Goal: Answer question/provide support

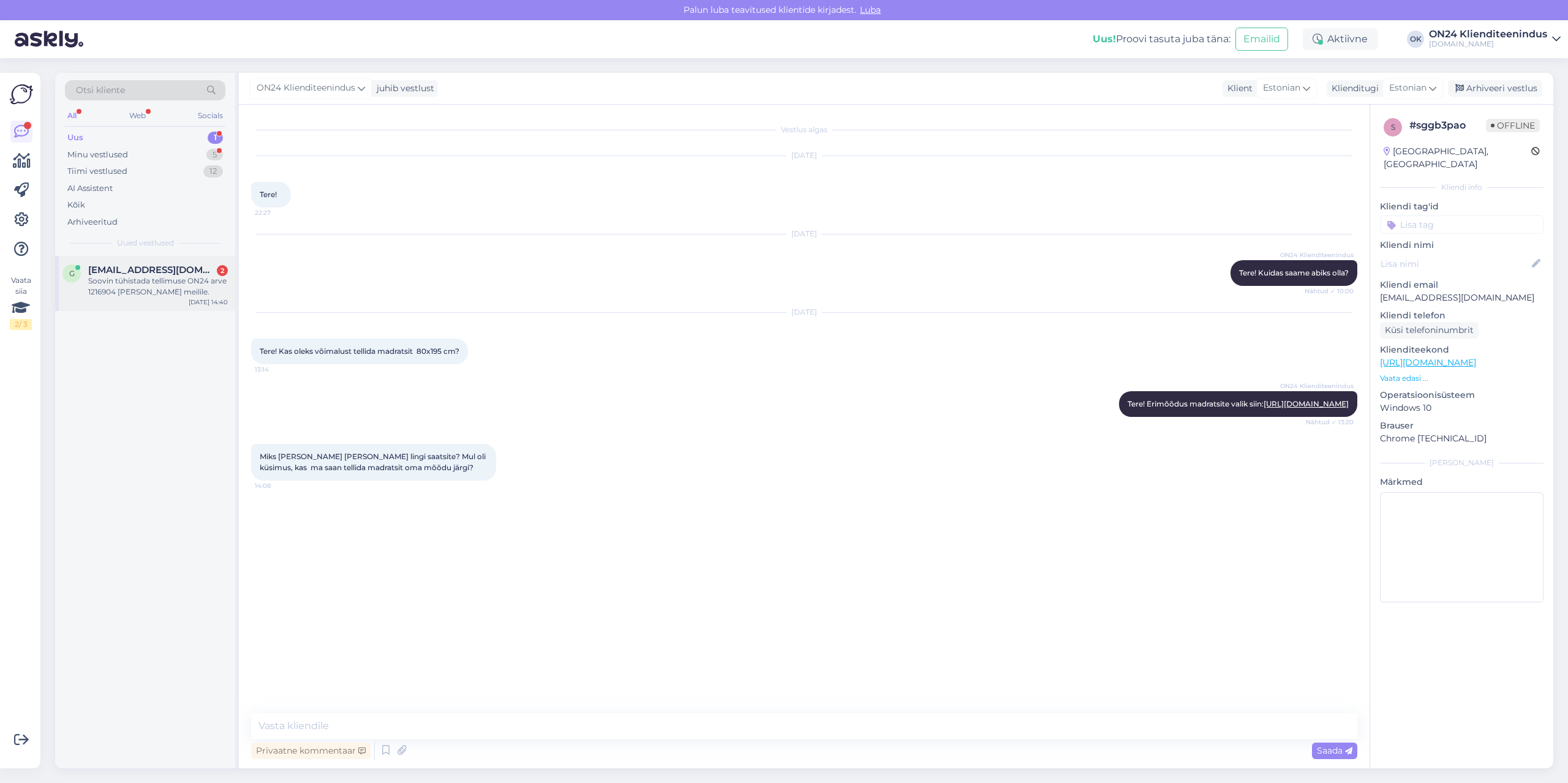
click at [158, 283] on div "Soovin tühistada tellimuse ON24 arve 1216904 [PERSON_NAME] meilile." at bounding box center [158, 287] width 140 height 22
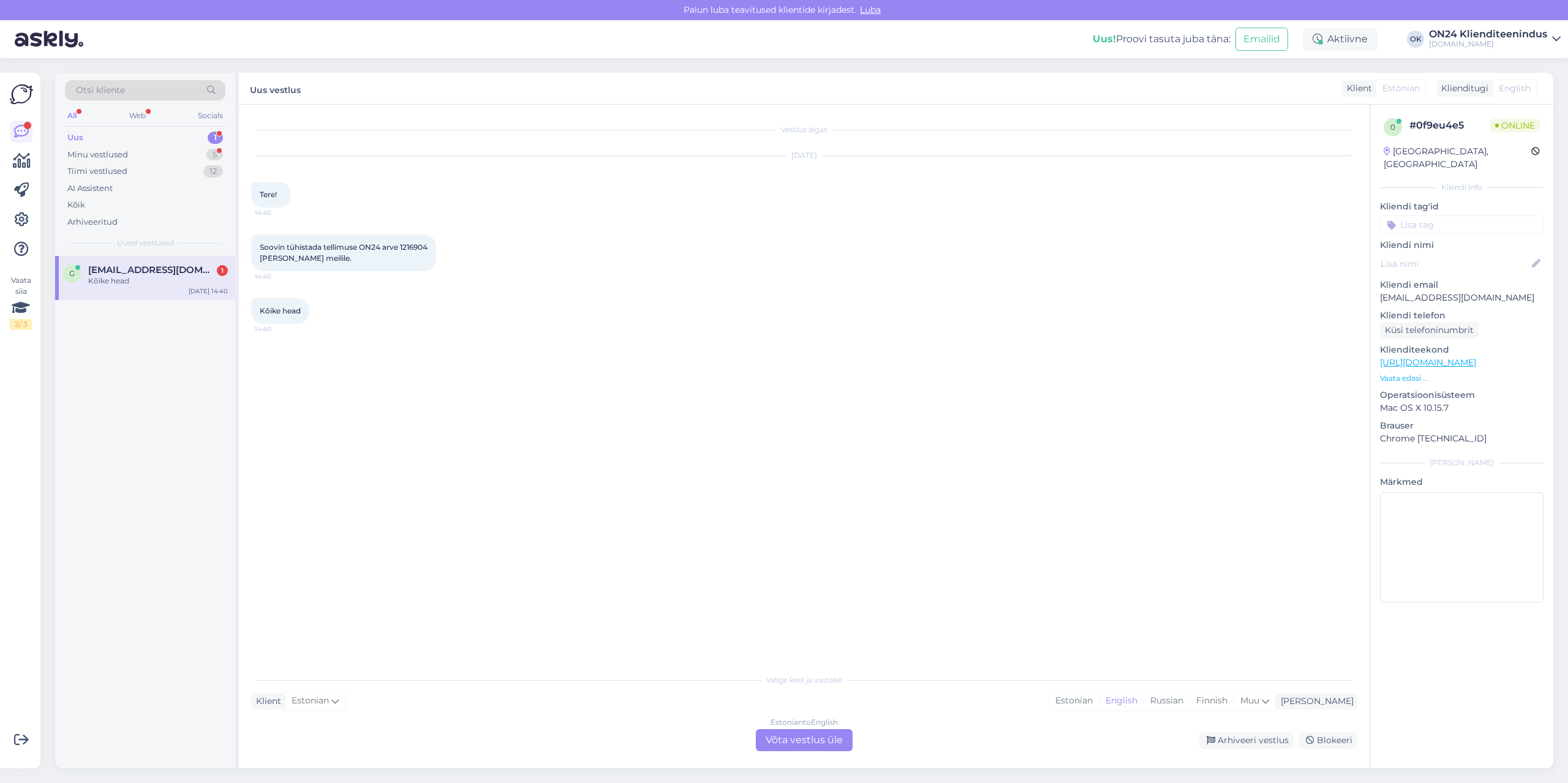
click at [419, 245] on span "Soovin tühistada tellimuse ON24 arve 1216904 [PERSON_NAME] meilile." at bounding box center [343, 252] width 168 height 20
copy span "1216904"
click at [1099, 704] on div "Estonian" at bounding box center [1074, 701] width 49 height 18
click at [834, 730] on div "Estonian to Estonian Võta vestlus üle" at bounding box center [804, 740] width 97 height 22
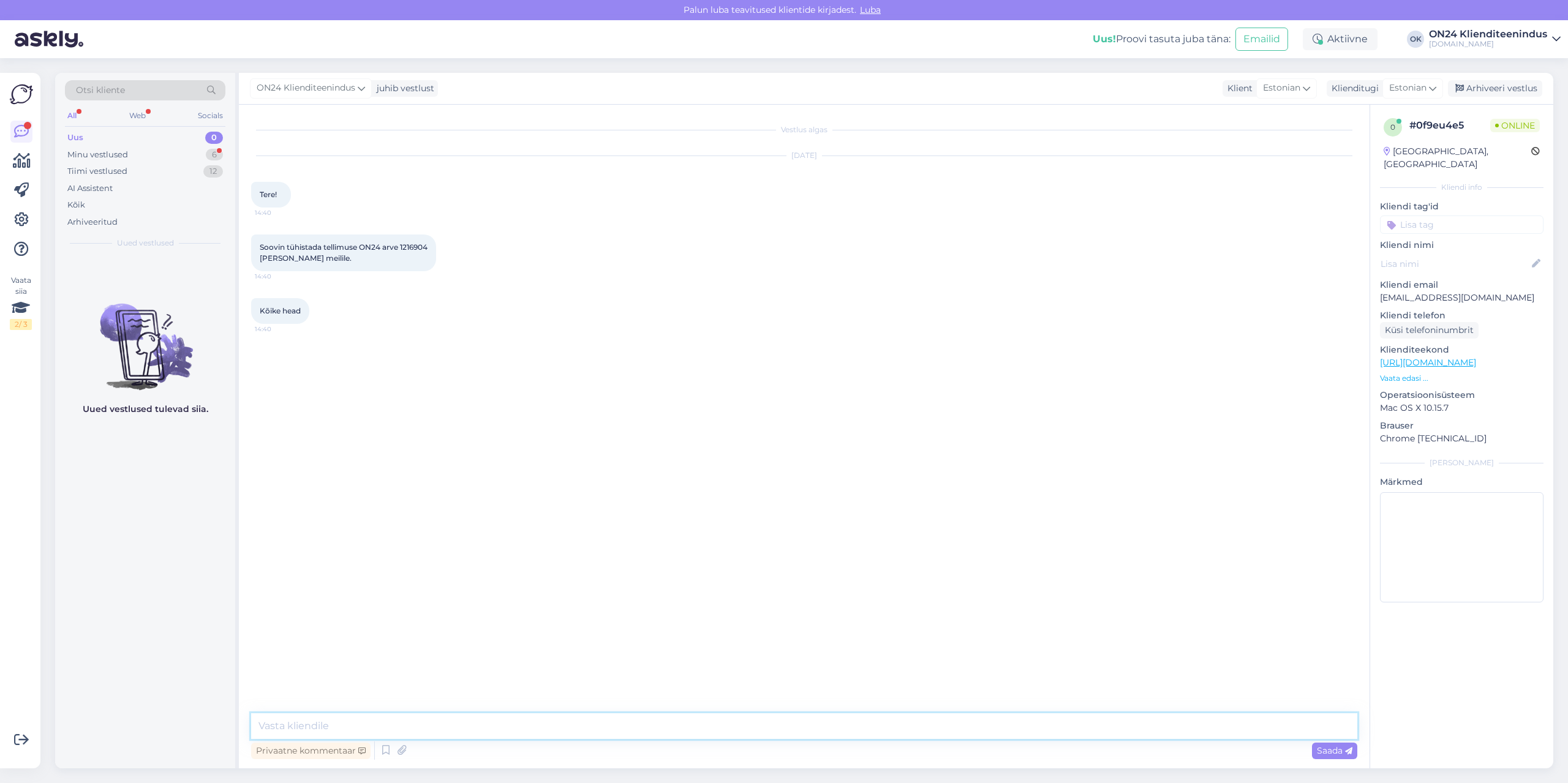
click at [833, 729] on textarea at bounding box center [804, 727] width 1107 height 26
type textarea "Tere! Tellimus tühistatud."
click at [97, 161] on div "Minu vestlused 6" at bounding box center [145, 155] width 160 height 17
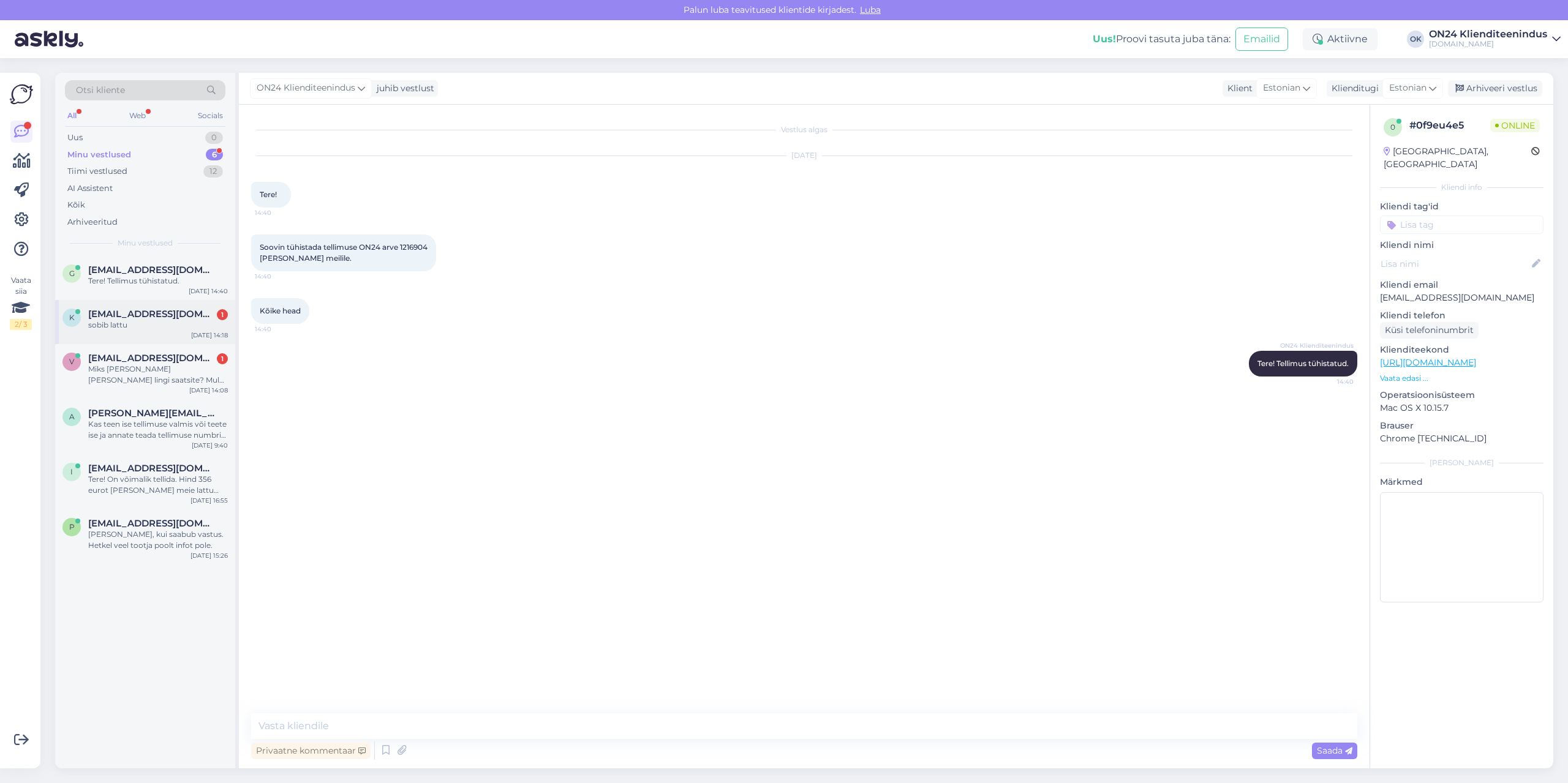
click at [129, 328] on div "sobib lattu" at bounding box center [158, 325] width 140 height 11
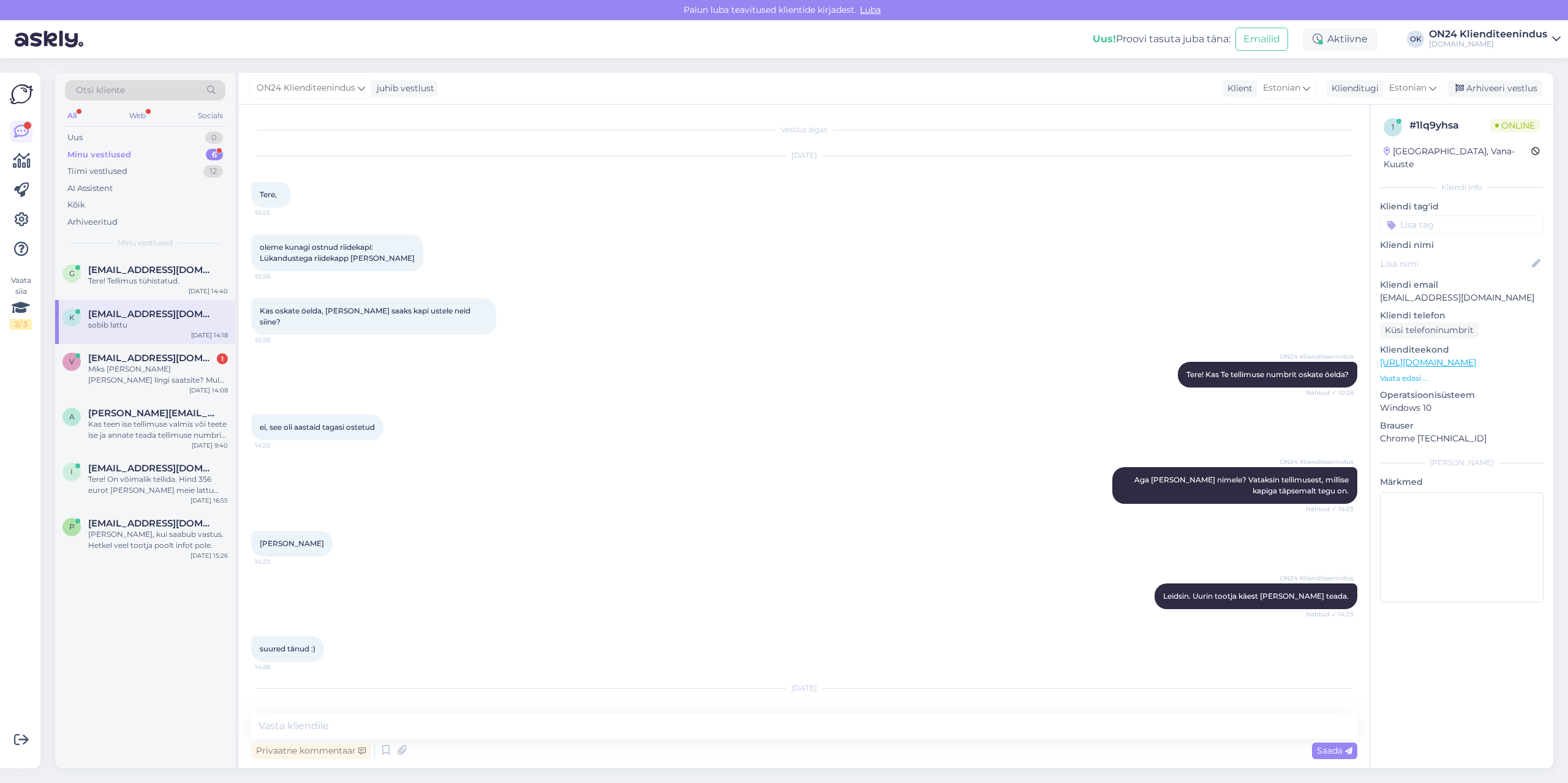
scroll to position [805, 0]
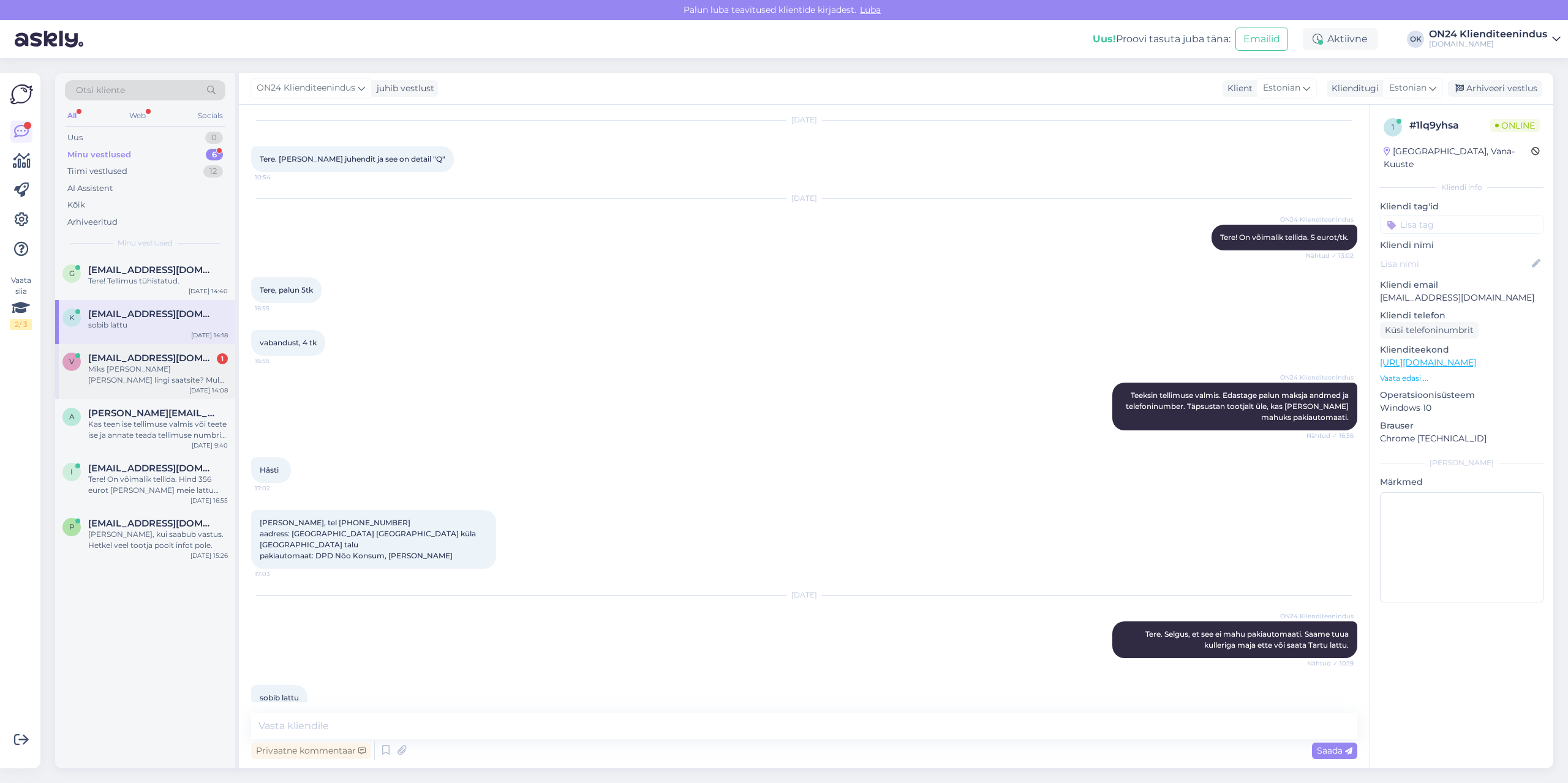
click at [134, 365] on div "Miks [PERSON_NAME] [PERSON_NAME] lingi saatsite? Mul oli küsimus, kas ma saan t…" at bounding box center [158, 375] width 140 height 22
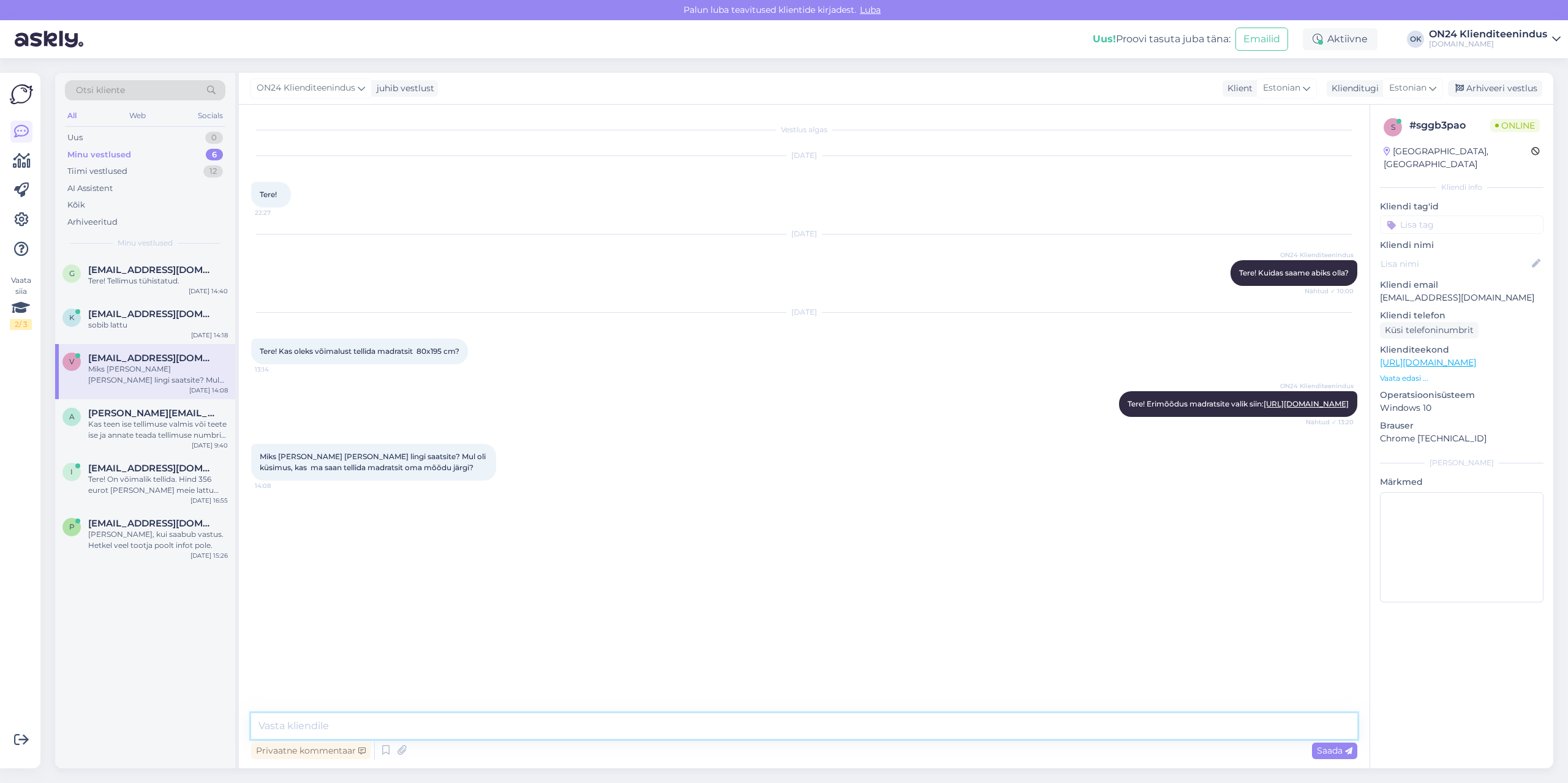
click at [358, 714] on textarea at bounding box center [804, 727] width 1107 height 26
type textarea "Jah saate ja lingilt leiategi erimõõtudega madratsid, st need on need madratsid…"
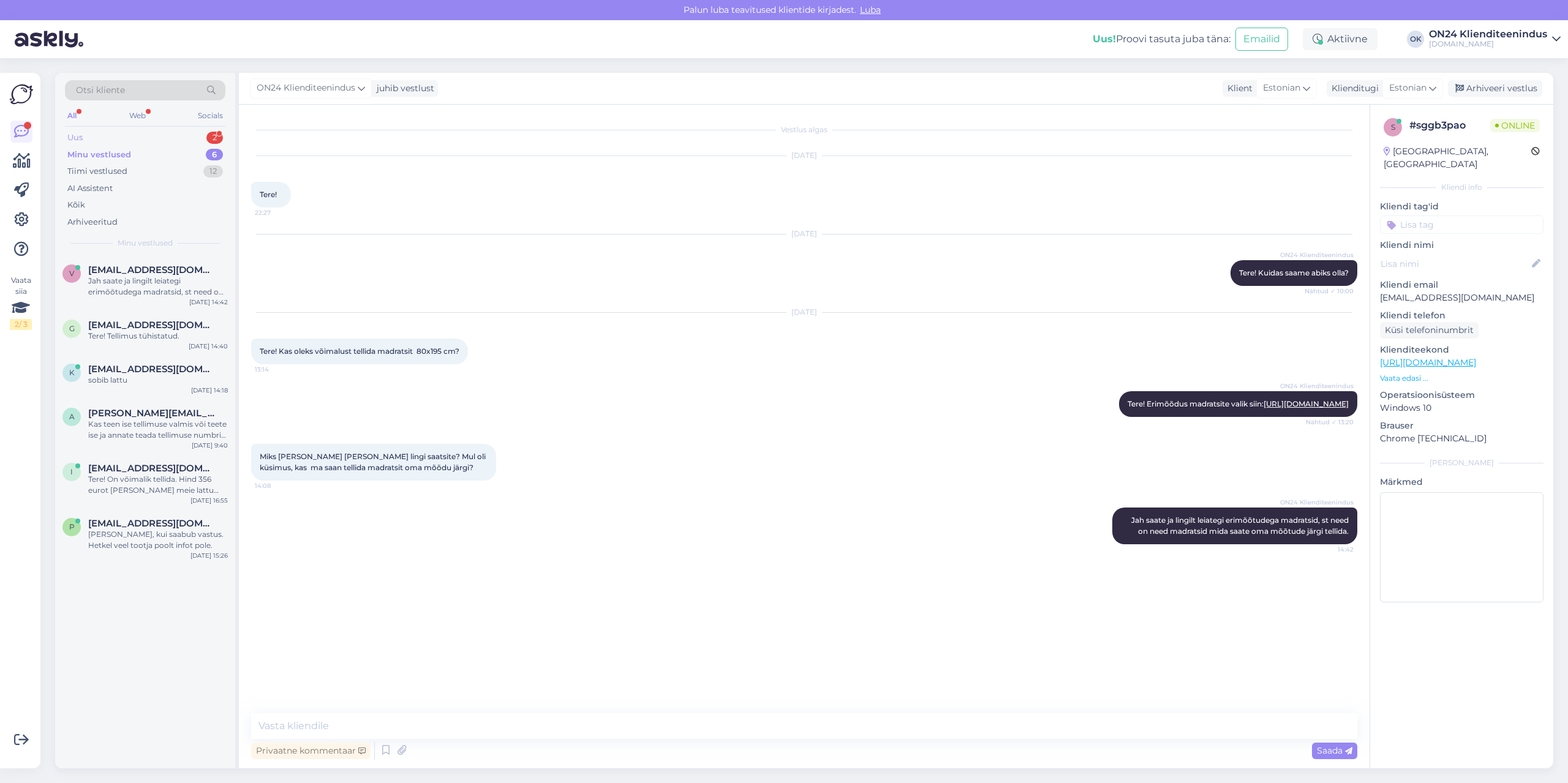
click at [95, 136] on div "Uus 2" at bounding box center [145, 138] width 160 height 17
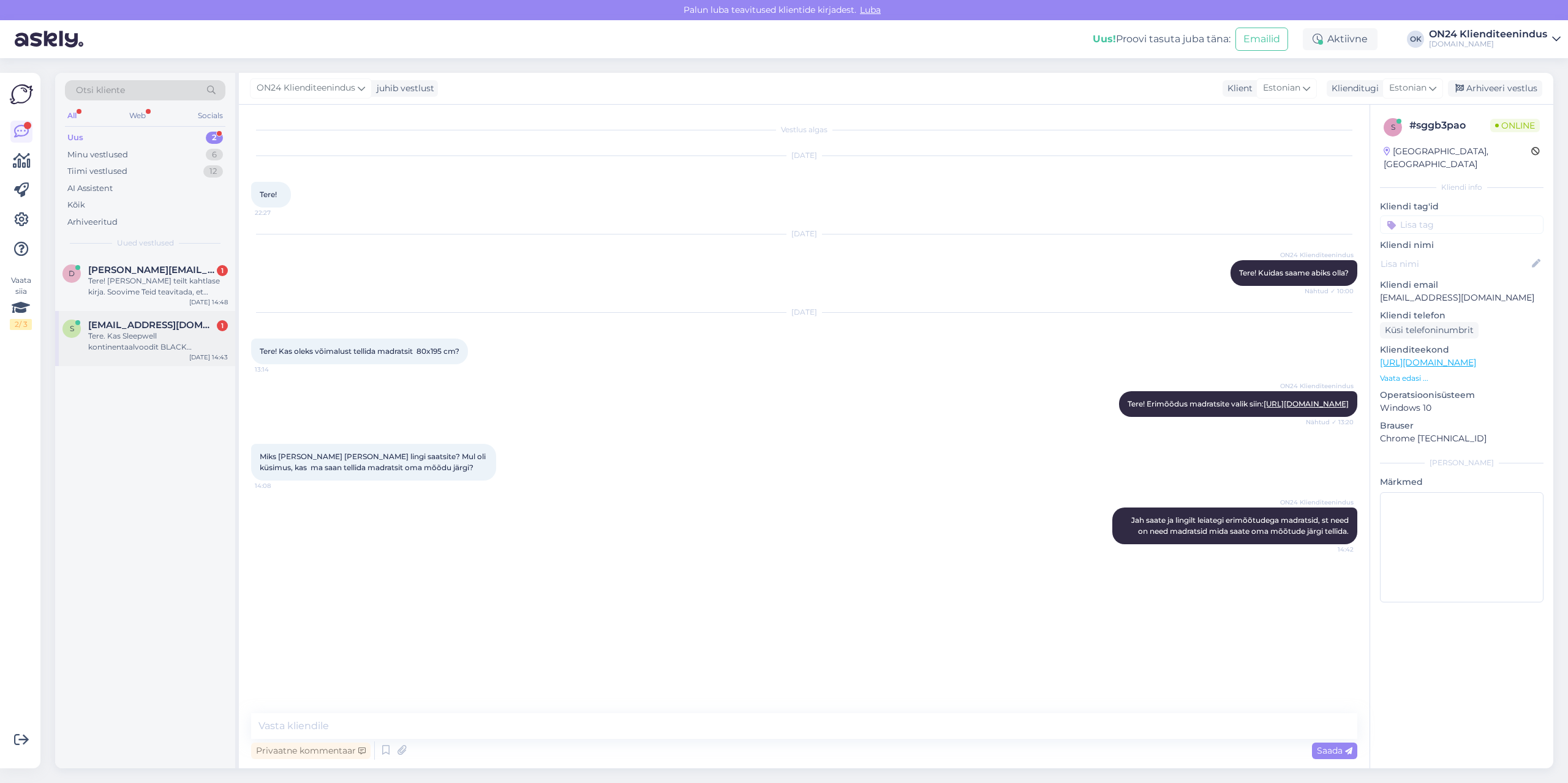
click at [128, 323] on span "[EMAIL_ADDRESS][DOMAIN_NAME]" at bounding box center [152, 325] width 127 height 11
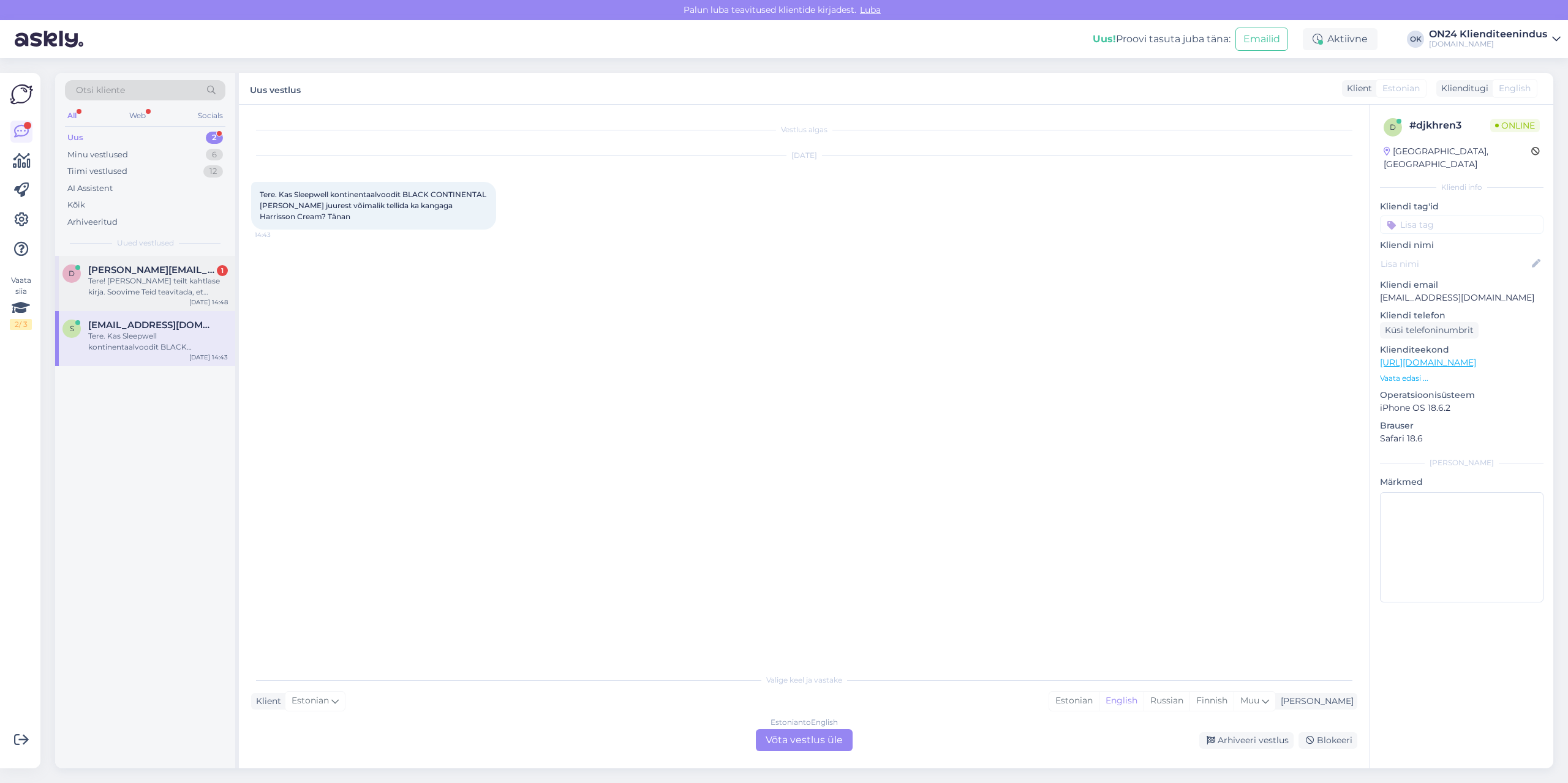
click at [123, 280] on div "Tere! [PERSON_NAME] teilt kahtlase kirja. Soovime Teid teavitada, et [DOMAIN_NA…" at bounding box center [158, 287] width 140 height 22
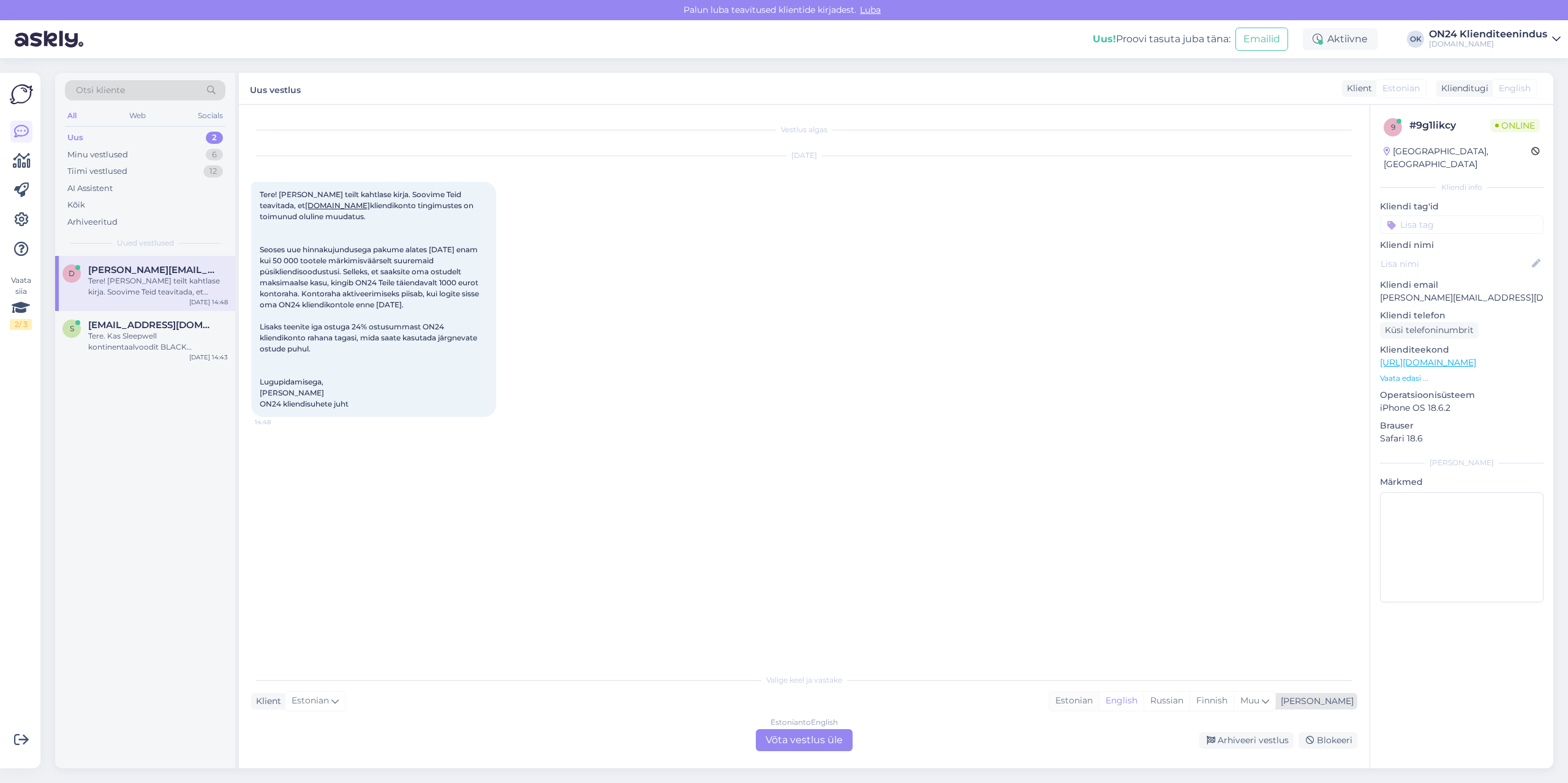
click at [1099, 697] on div "Estonian" at bounding box center [1074, 701] width 49 height 18
click at [826, 732] on div "Estonian to Estonian Võta vestlus üle" at bounding box center [804, 740] width 97 height 22
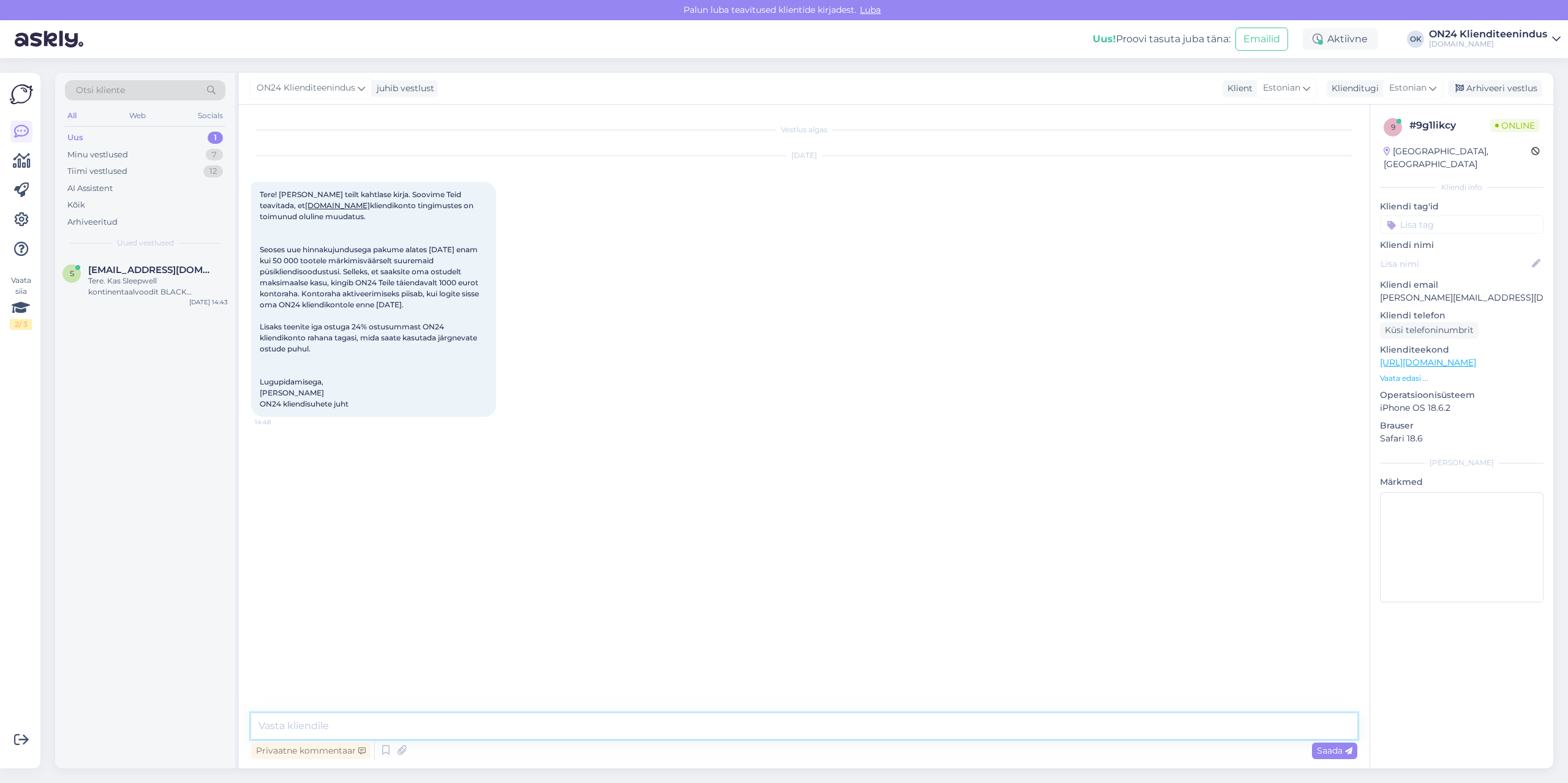
click at [715, 725] on textarea at bounding box center [804, 727] width 1107 height 26
type textarea "Tere! Jah kiri on õige."
type textarea "Anname oma klientidele 1000 eurot ON24 raha, et saada maksimaalseid soodustusi."
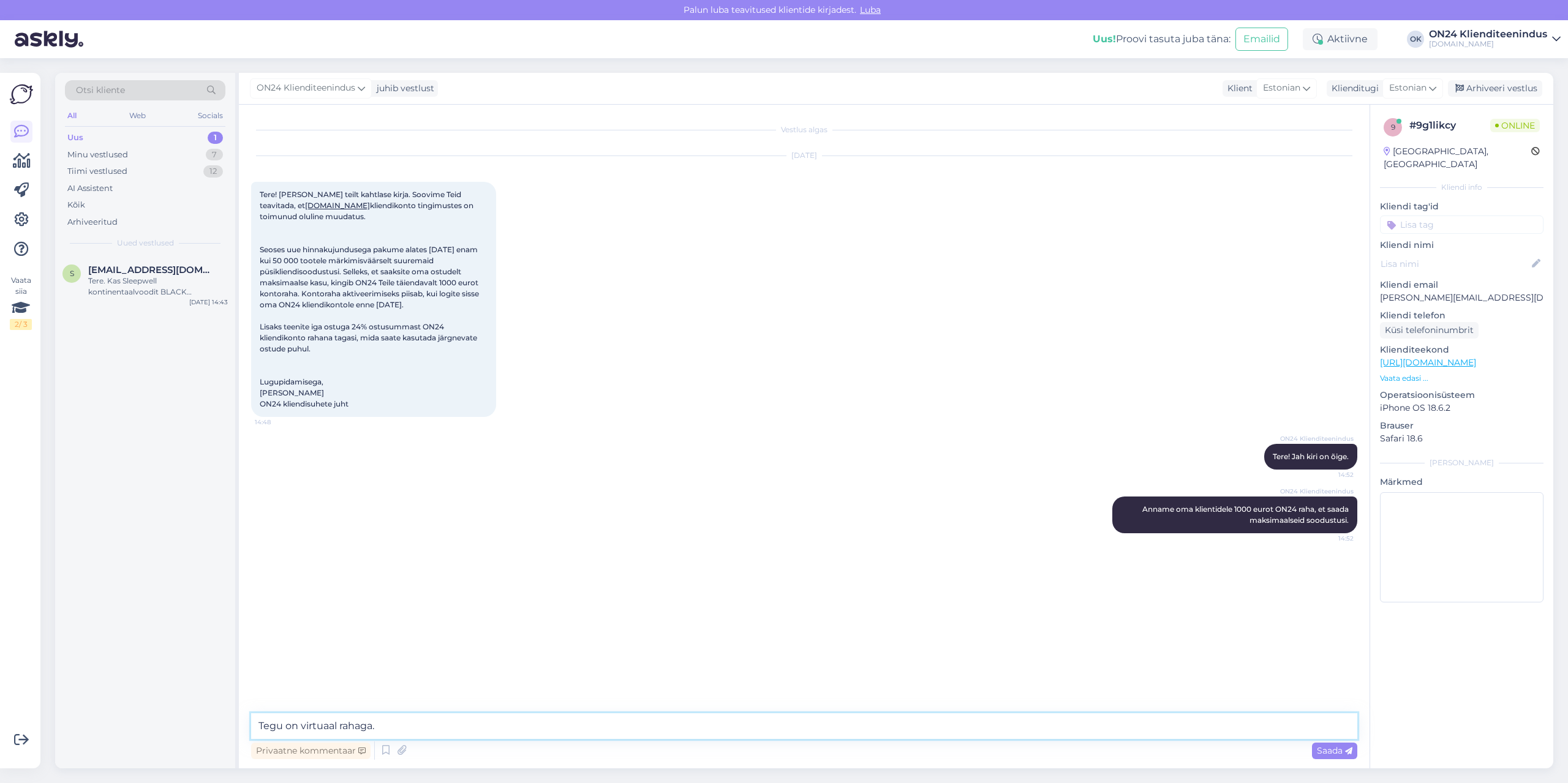
type textarea "Tegu on virtuaal rahaga."
click at [161, 282] on div "Tere. Kas Sleepwell kontinentaalvoodit BLACK CONTINENTAL [PERSON_NAME] juurest …" at bounding box center [158, 287] width 140 height 22
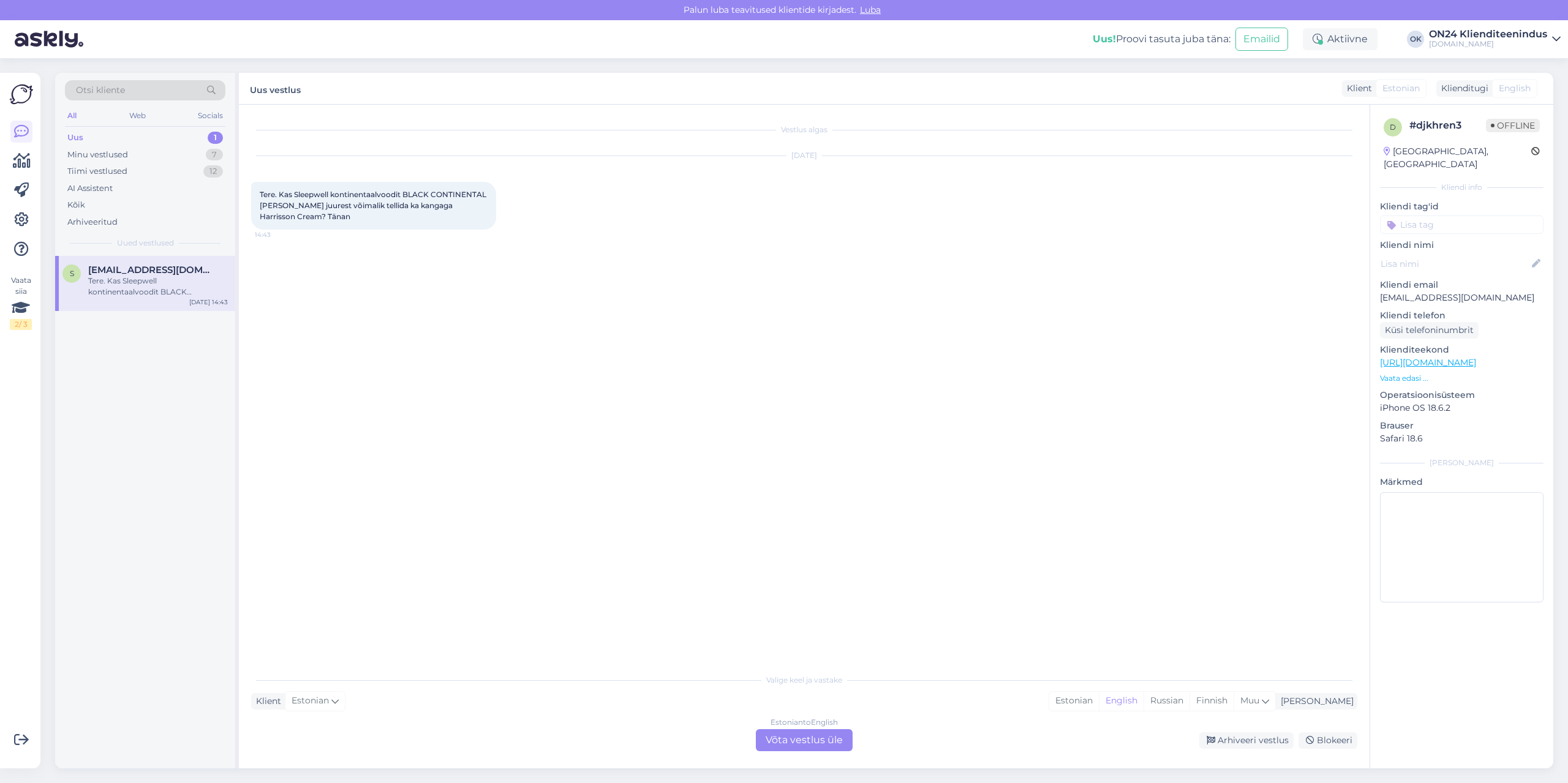
click at [1403, 373] on p "Vaata edasi ..." at bounding box center [1462, 378] width 164 height 11
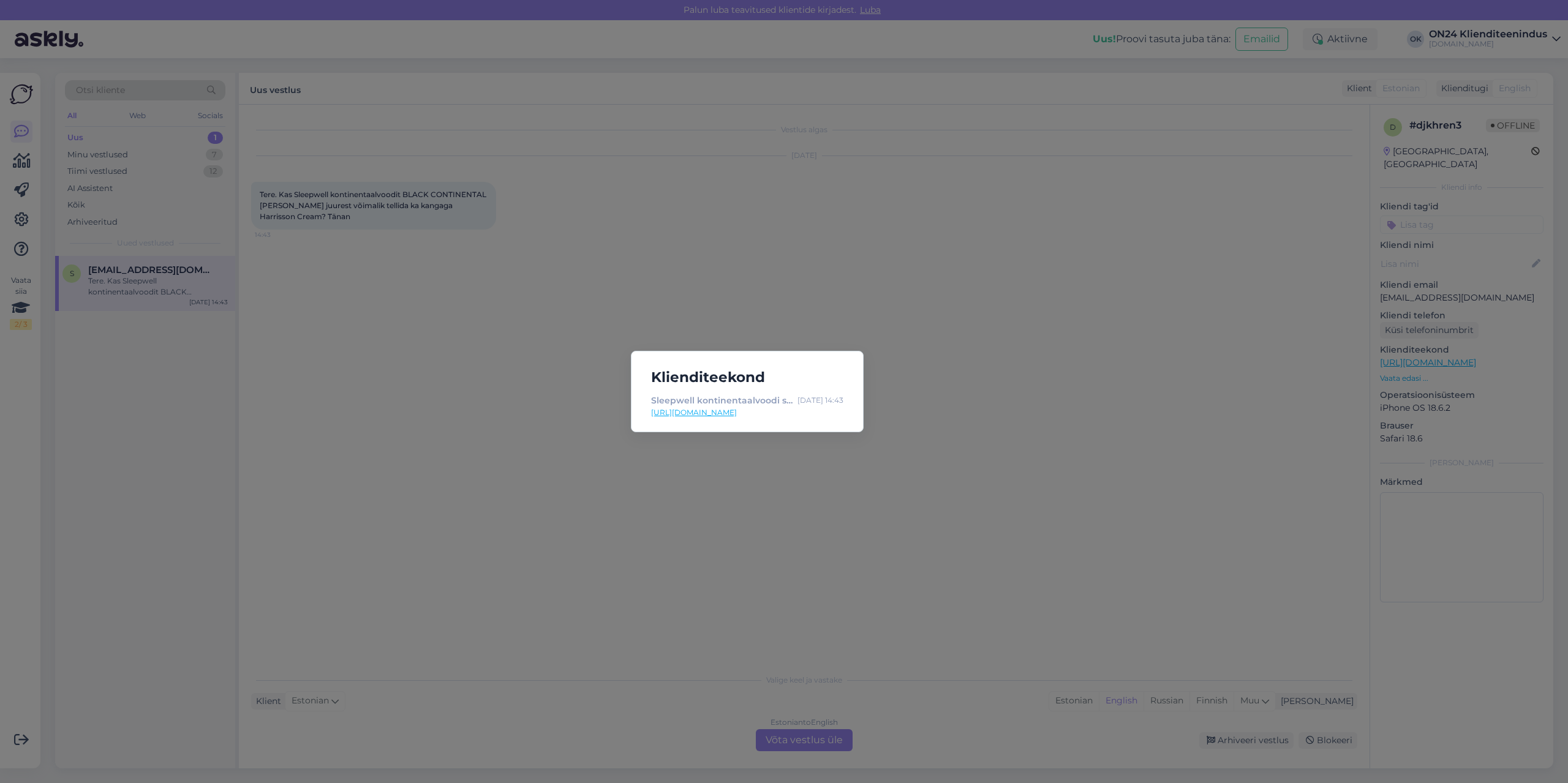
click at [805, 413] on link "[URL][DOMAIN_NAME]" at bounding box center [747, 413] width 192 height 11
click at [495, 264] on div "Klienditeekond Sleepwell kontinentaalvoodi sahtlitega BLACK CONTINENTAL 180x200…" at bounding box center [784, 391] width 1568 height 783
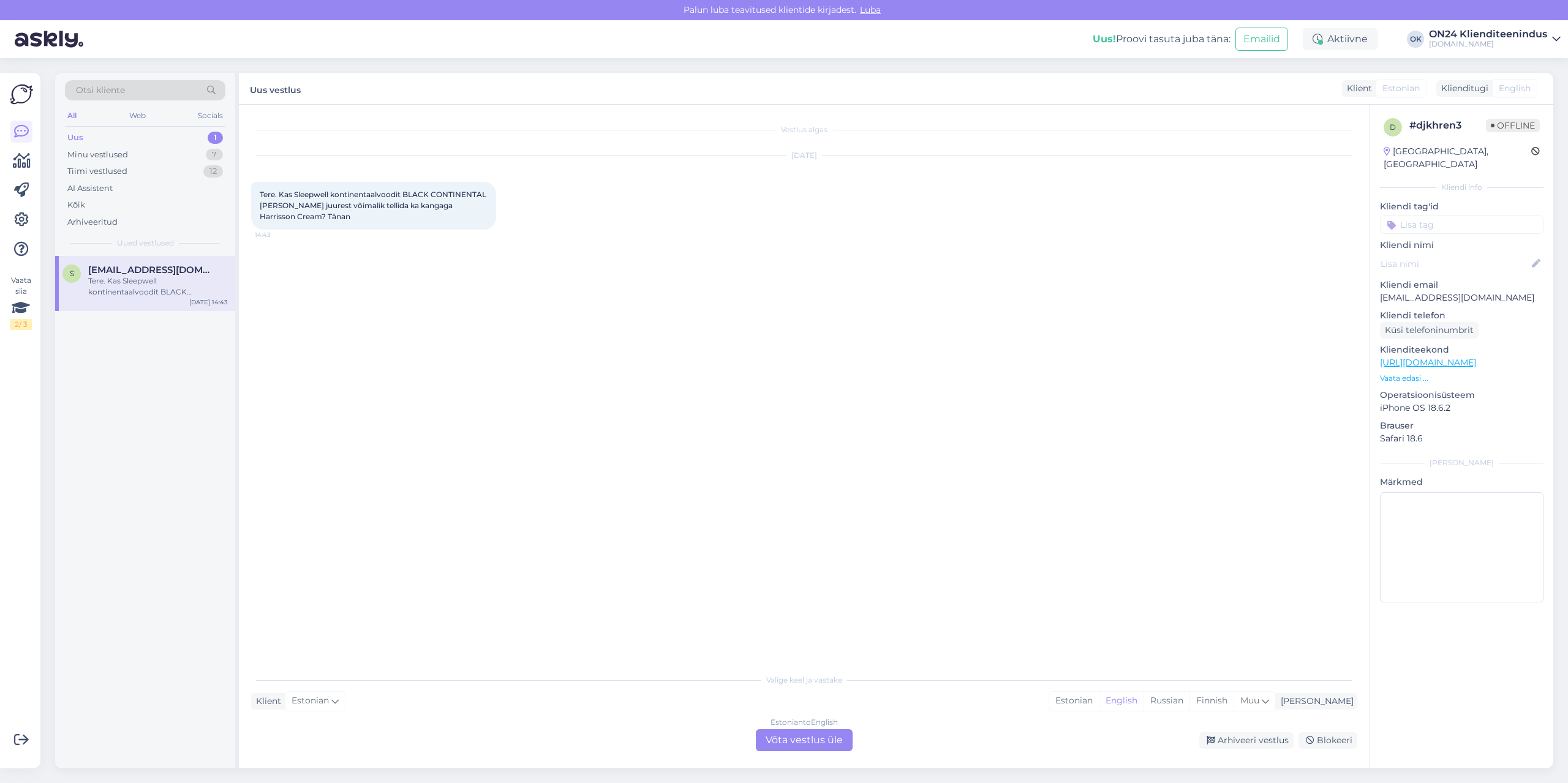
click at [356, 213] on div "Tere. Kas Sleepwell kontinentaalvoodit BLACK CONTINENTAL [PERSON_NAME] juurest …" at bounding box center [374, 206] width 245 height 48
click at [435, 206] on span "Tere. Kas Sleepwell kontinentaalvoodit BLACK CONTINENTAL [PERSON_NAME] juurest …" at bounding box center [374, 206] width 228 height 31
click at [430, 206] on span "Tere. Kas Sleepwell kontinentaalvoodit BLACK CONTINENTAL [PERSON_NAME] juurest …" at bounding box center [374, 206] width 228 height 31
drag, startPoint x: 430, startPoint y: 205, endPoint x: 289, endPoint y: 218, distance: 141.6
click at [289, 218] on span "Tere. Kas Sleepwell kontinentaalvoodit BLACK CONTINENTAL [PERSON_NAME] juurest …" at bounding box center [374, 206] width 228 height 31
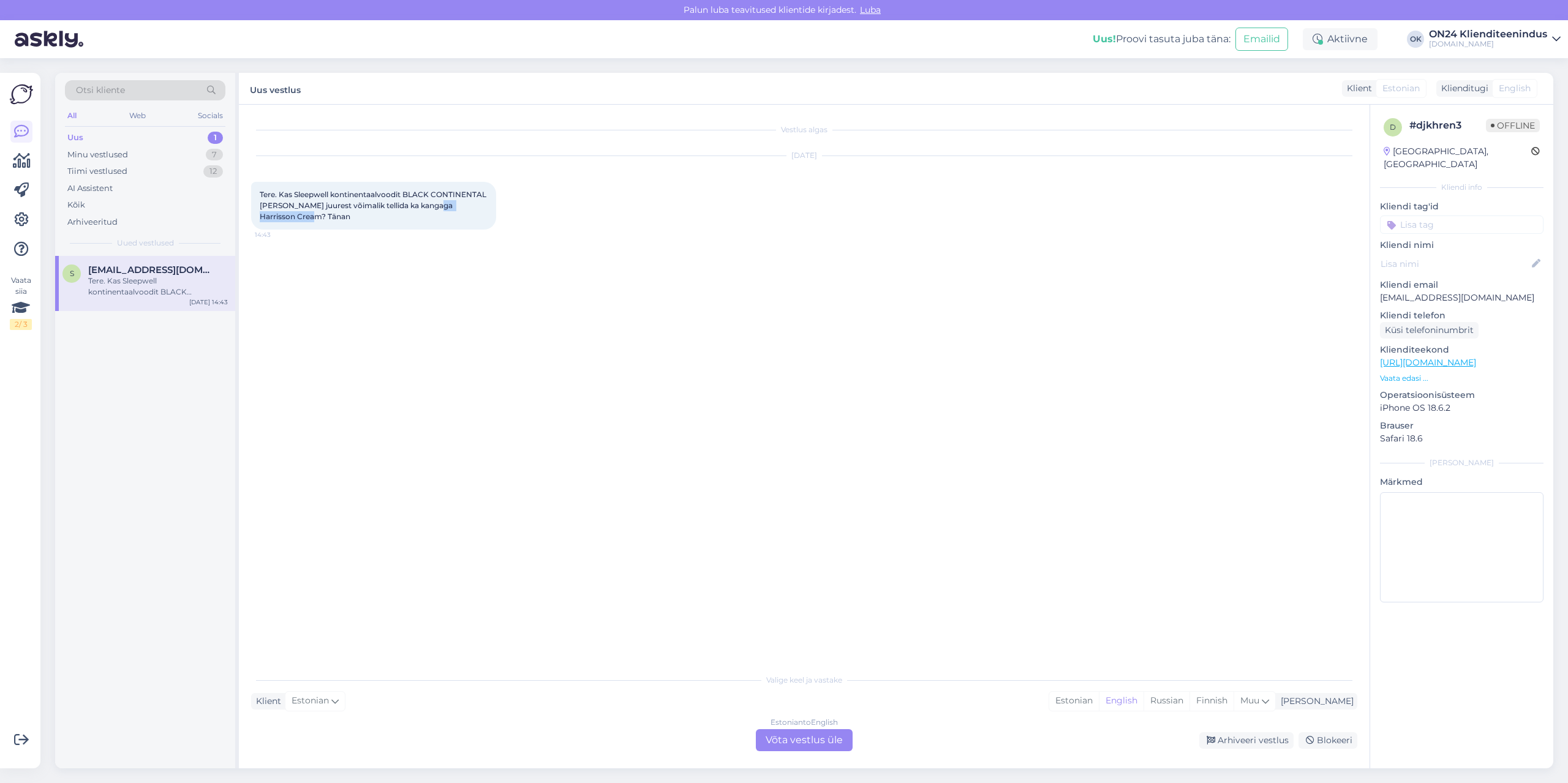
copy span "Harrisson Cream?"
click at [1423, 291] on p "[EMAIL_ADDRESS][DOMAIN_NAME]" at bounding box center [1462, 298] width 164 height 13
copy p "[EMAIL_ADDRESS][DOMAIN_NAME]"
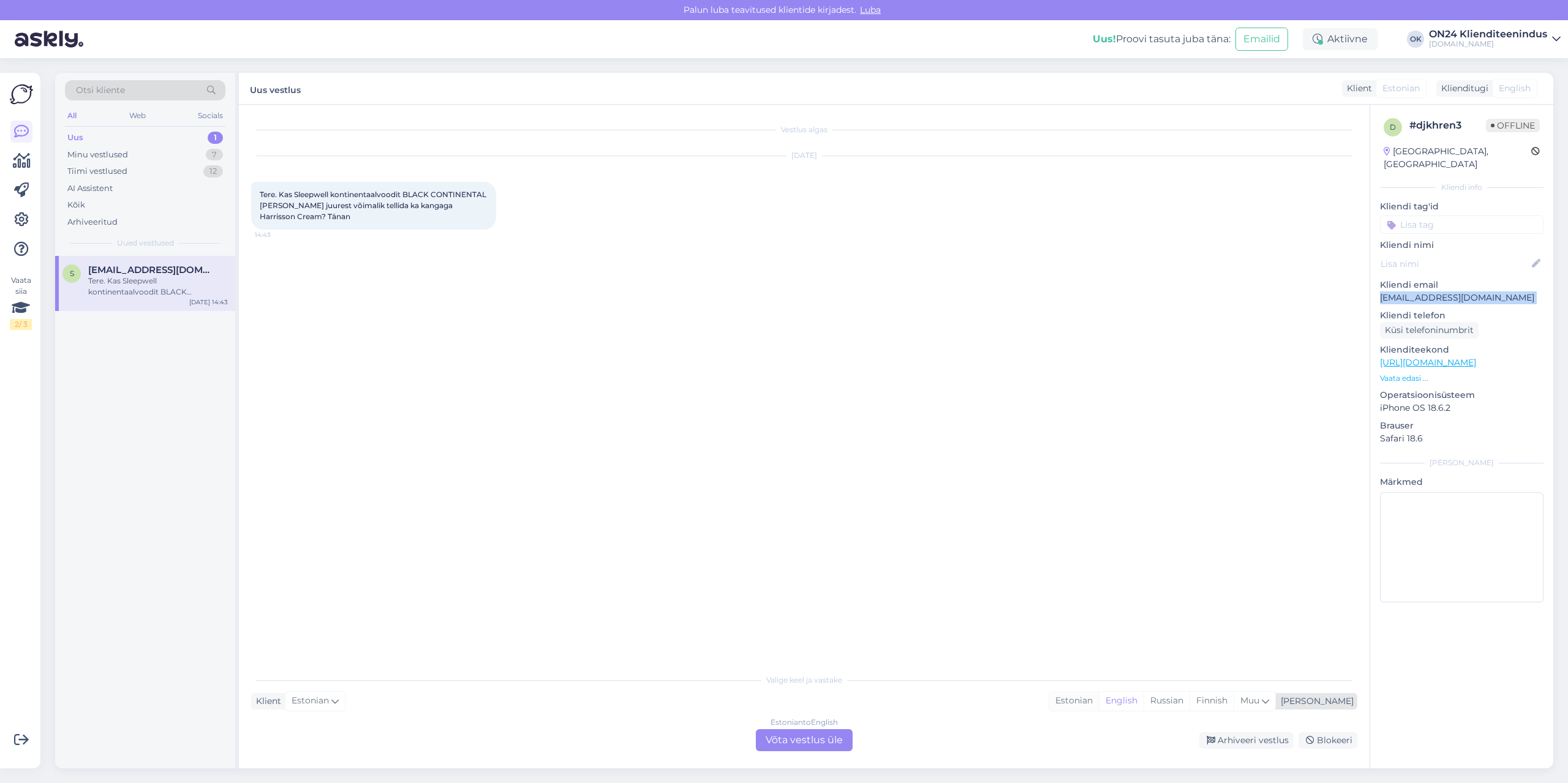
click at [1099, 701] on div "Estonian" at bounding box center [1074, 701] width 49 height 18
click at [837, 736] on div "Estonian to Estonian Võta vestlus üle" at bounding box center [804, 740] width 97 height 22
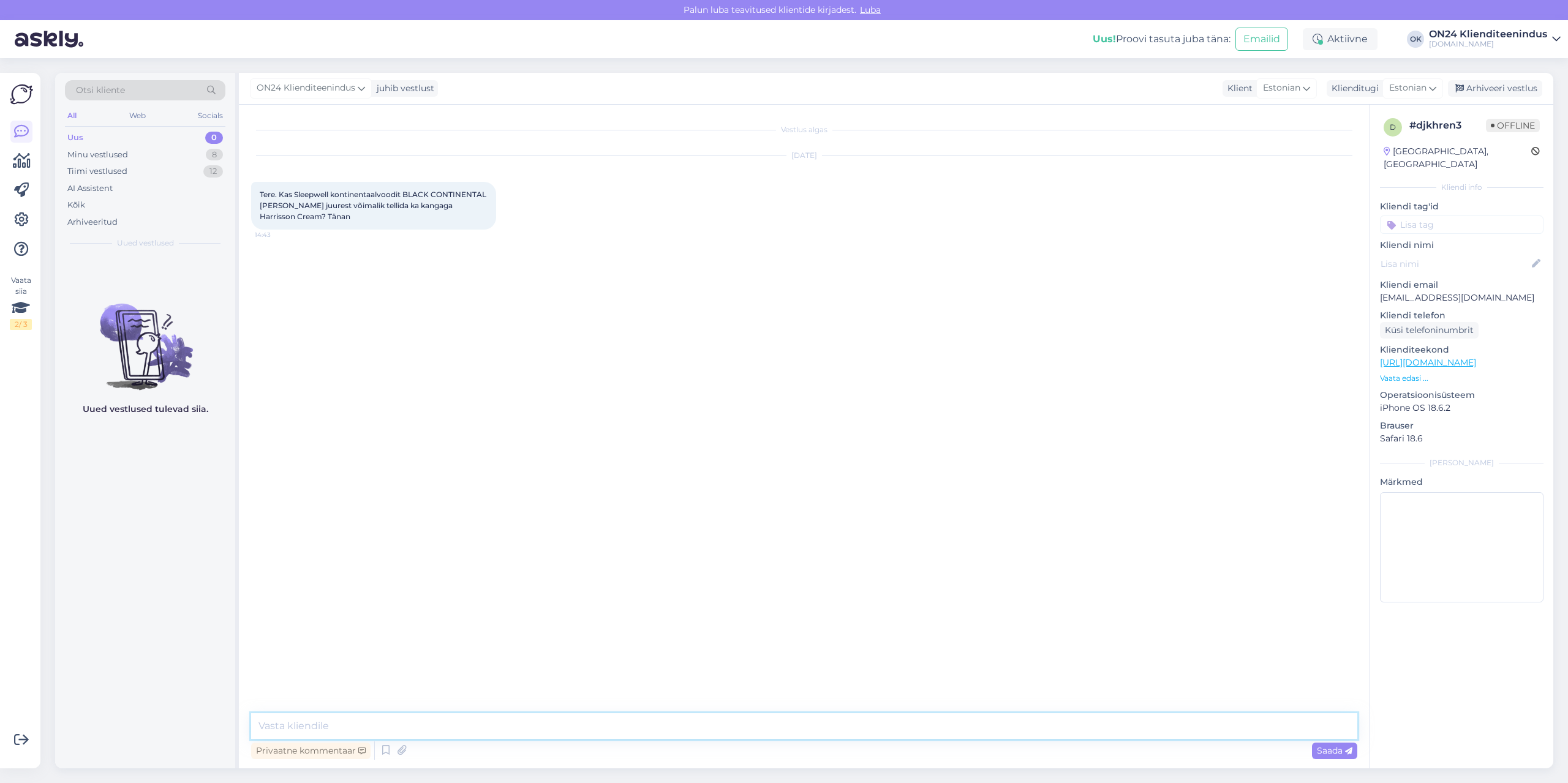
click at [791, 726] on textarea at bounding box center [804, 727] width 1107 height 26
type textarea "Tere! Uurin tootja käest [PERSON_NAME] teada."
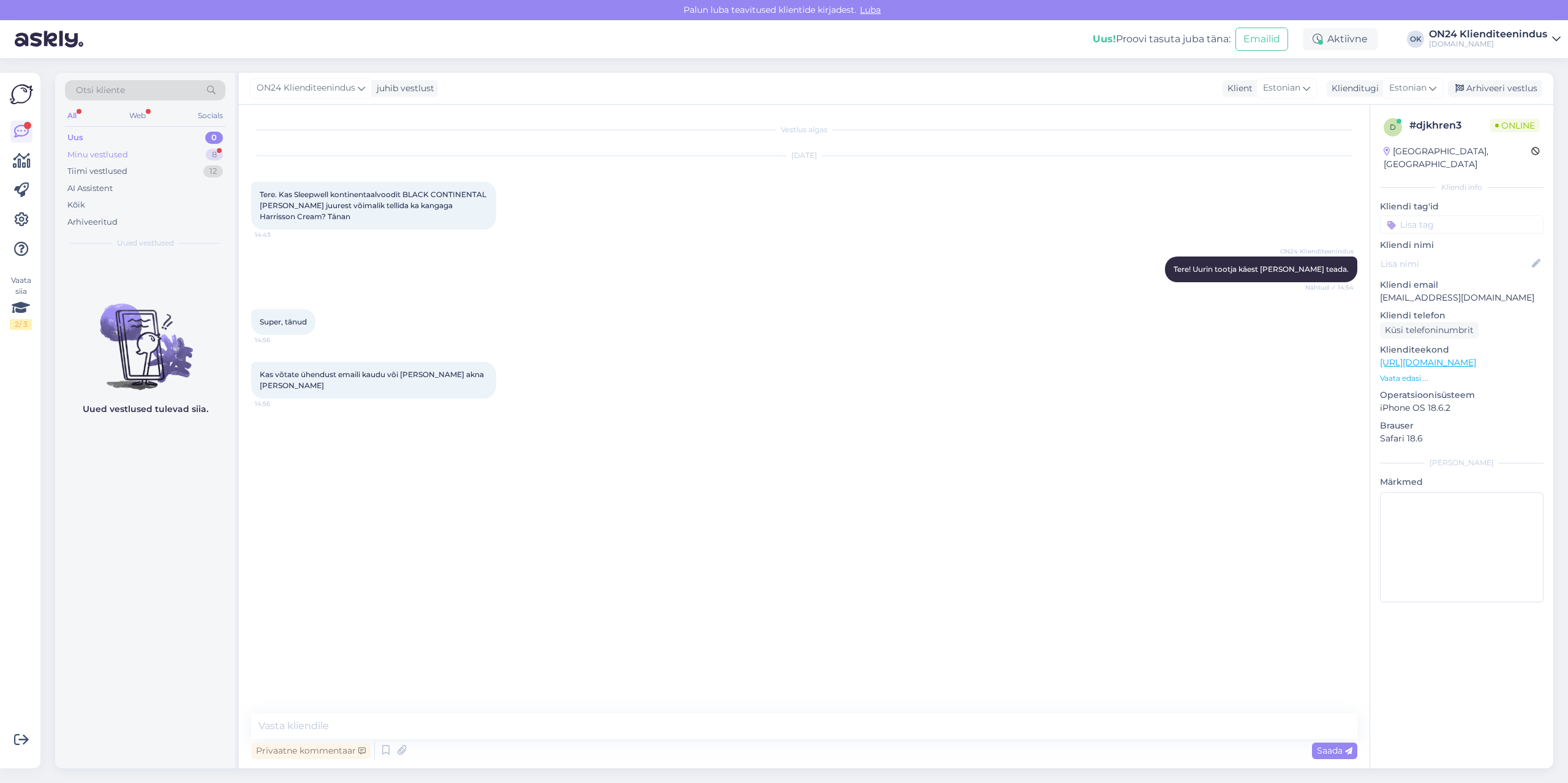
click at [125, 158] on div "Minu vestlused" at bounding box center [97, 154] width 60 height 12
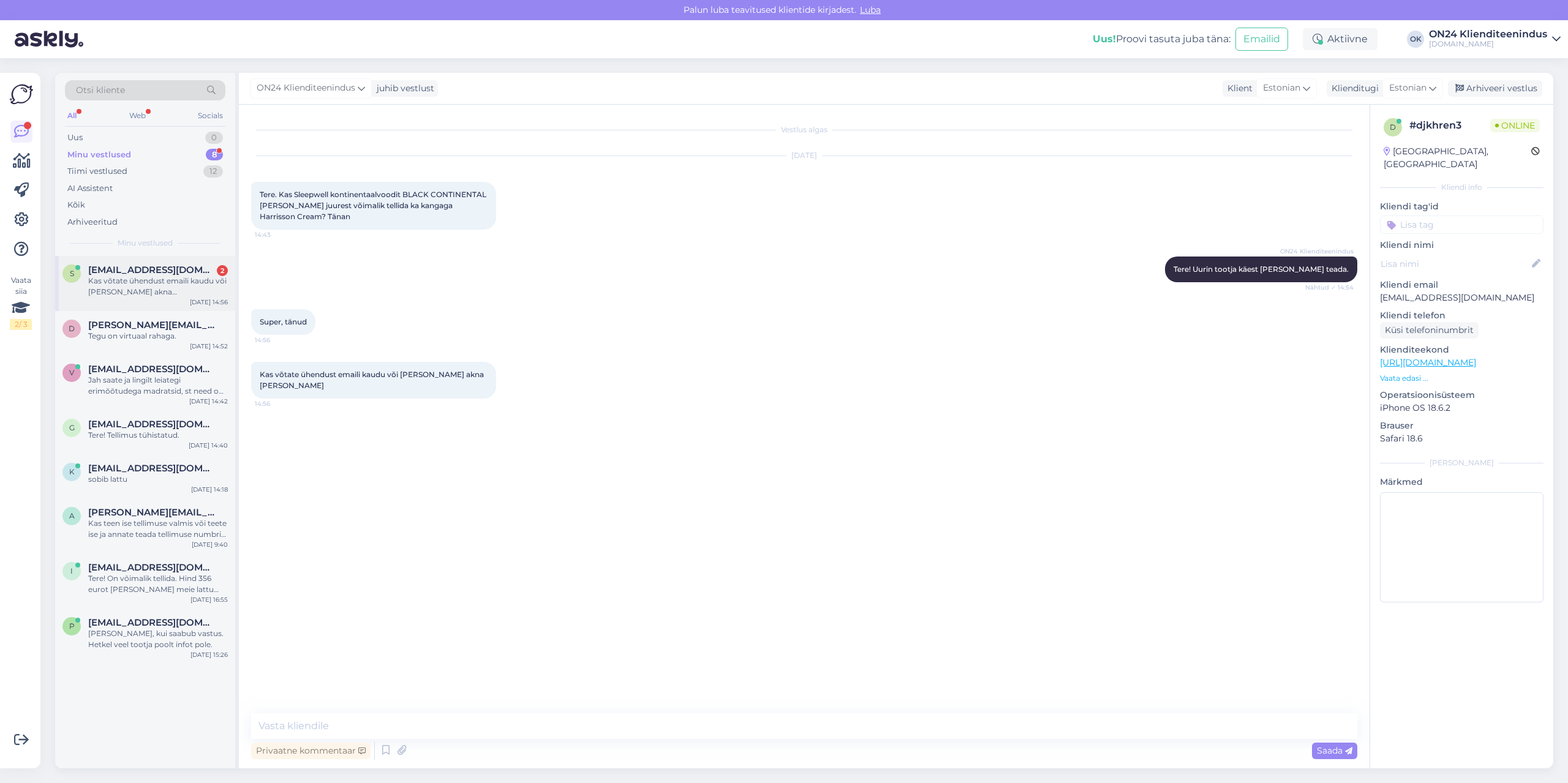
click at [147, 276] on div "Kas võtate ühendust emaili kaudu või [PERSON_NAME] akna [PERSON_NAME]" at bounding box center [158, 287] width 140 height 22
click at [347, 736] on textarea at bounding box center [804, 727] width 1107 height 26
type textarea "[PERSON_NAME] ise soovite."
